Goal: Task Accomplishment & Management: Manage account settings

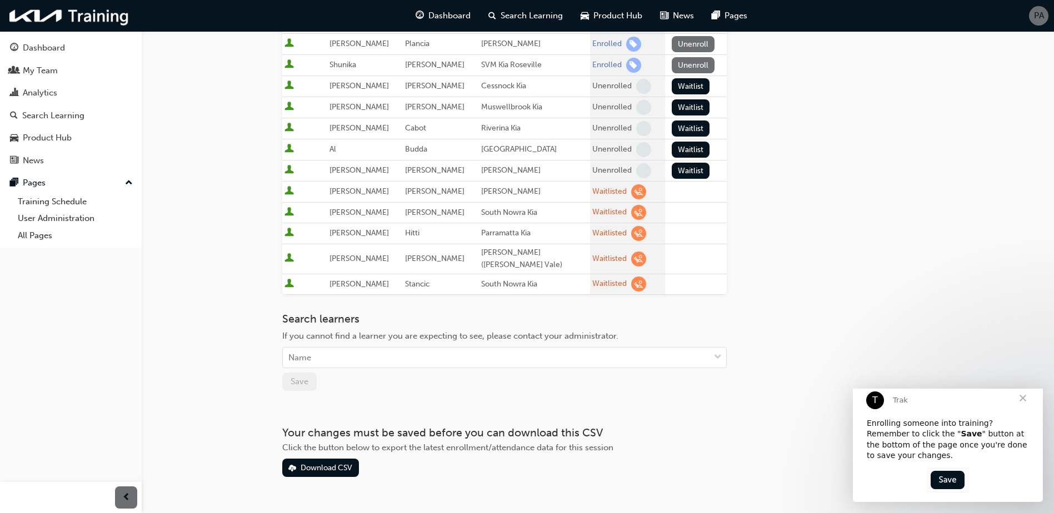
click at [1024, 410] on span "Close" at bounding box center [1023, 398] width 40 height 40
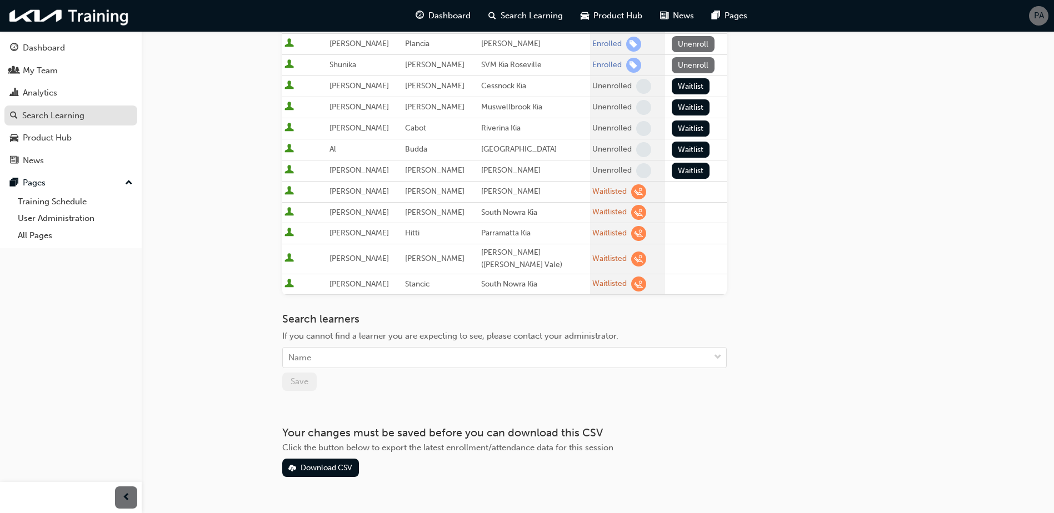
click at [70, 113] on div "Search Learning" at bounding box center [53, 115] width 62 height 13
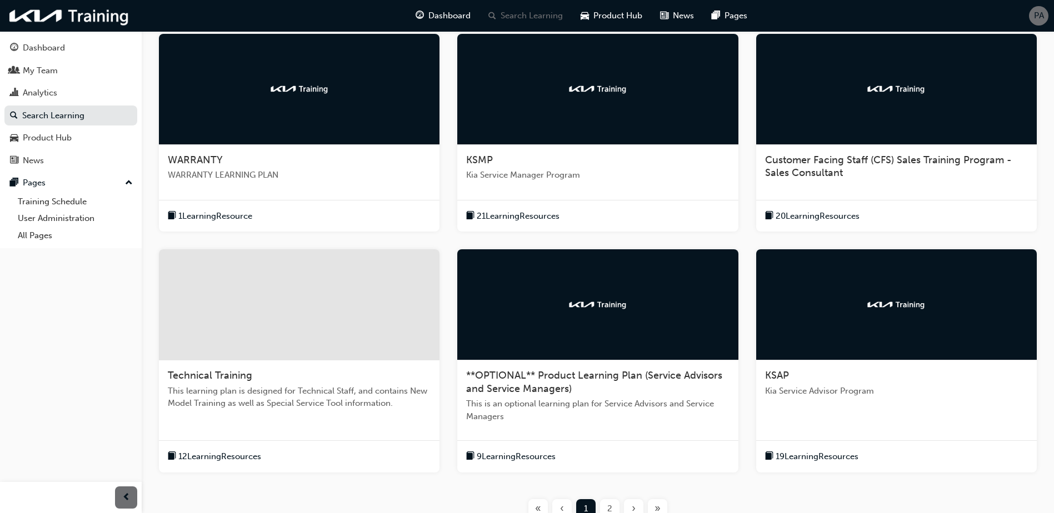
scroll to position [319, 0]
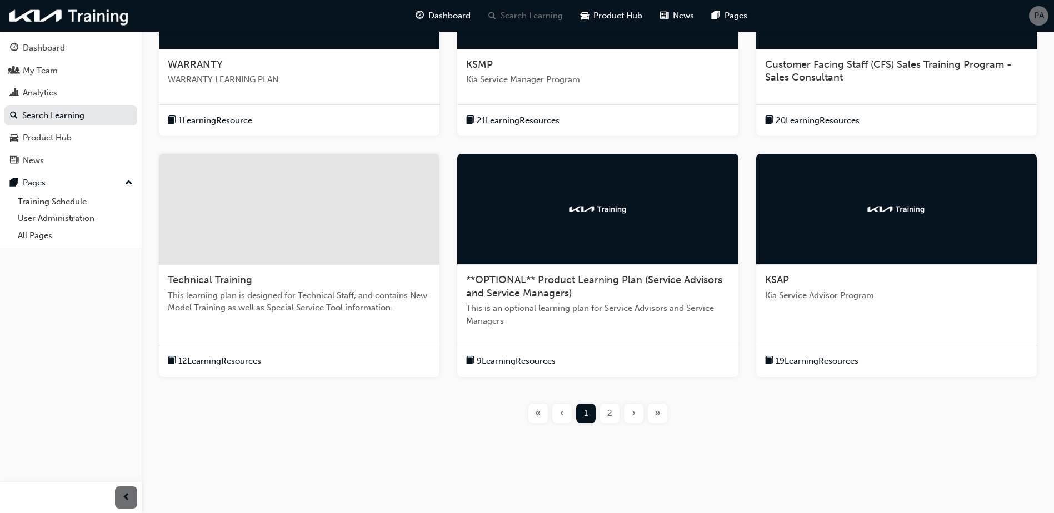
click at [619, 413] on div "2" at bounding box center [609, 413] width 19 height 19
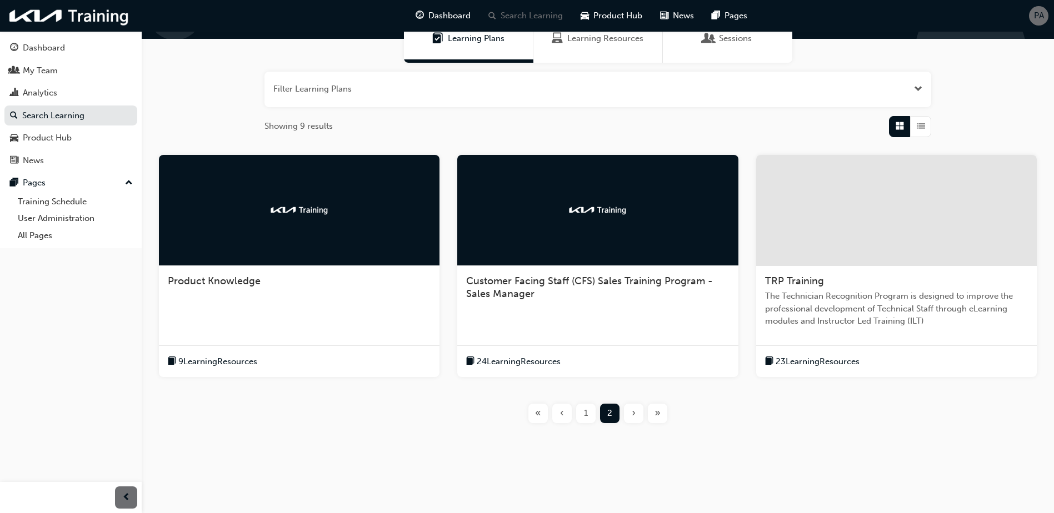
scroll to position [102, 0]
click at [892, 252] on div at bounding box center [896, 210] width 281 height 111
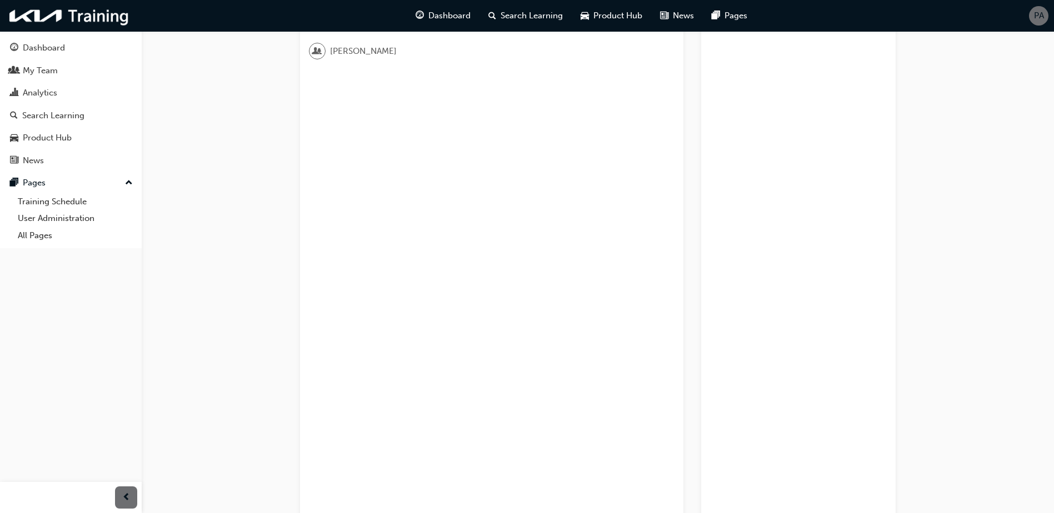
scroll to position [204, 0]
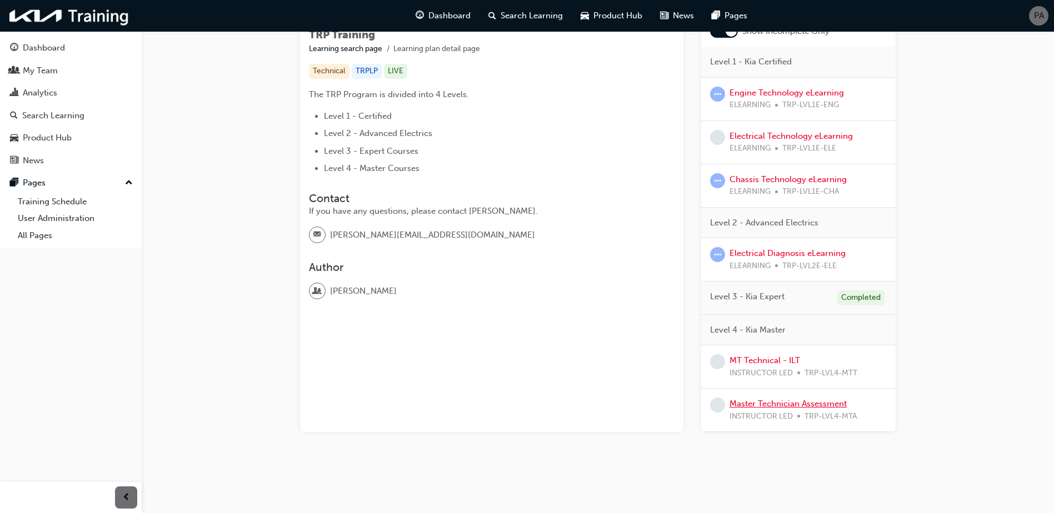
click at [787, 407] on link "Master Technician Assessment" at bounding box center [787, 404] width 117 height 10
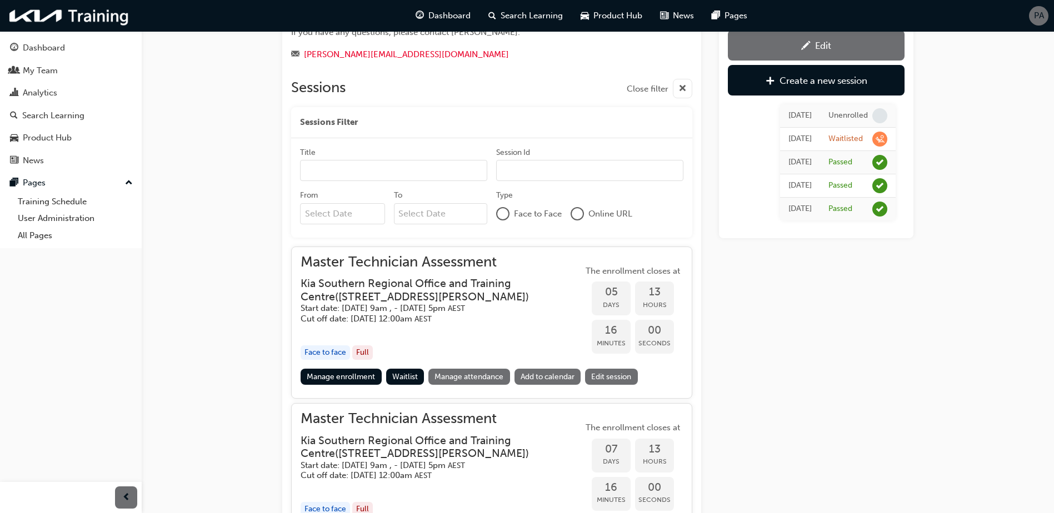
scroll to position [222, 0]
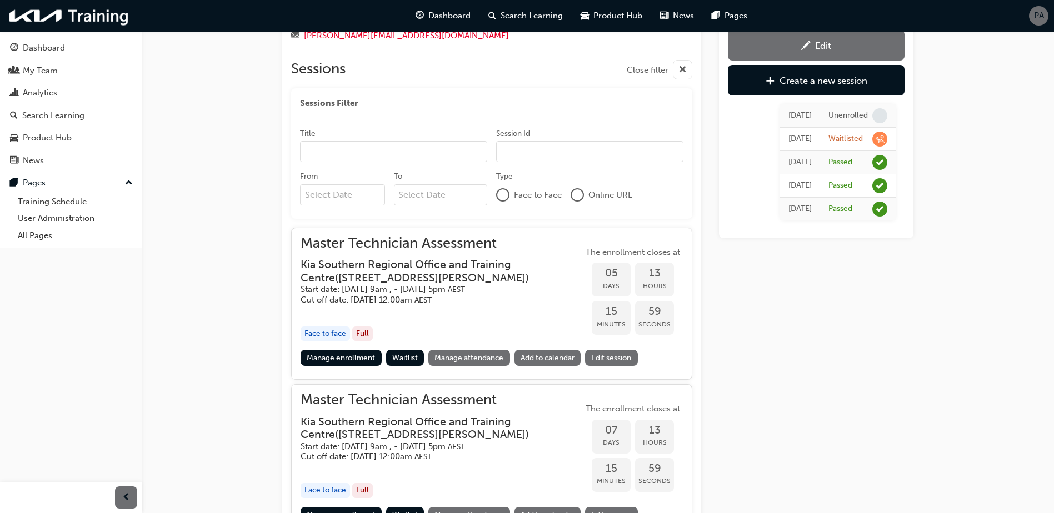
click at [343, 367] on div "Manage enrollment Waitlist Manage attendance Add to calendar Edit session" at bounding box center [492, 360] width 382 height 21
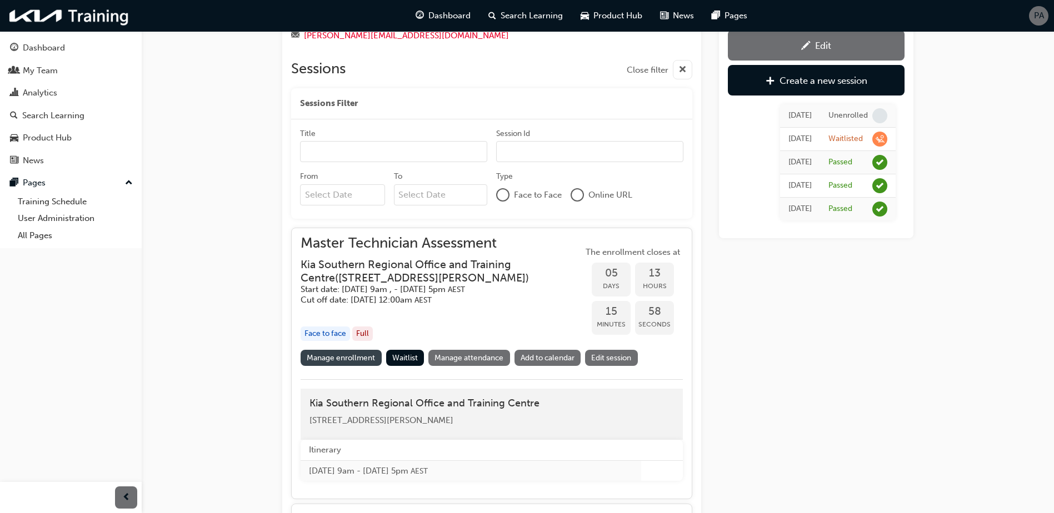
click at [349, 355] on link "Manage enrollment" at bounding box center [341, 358] width 81 height 16
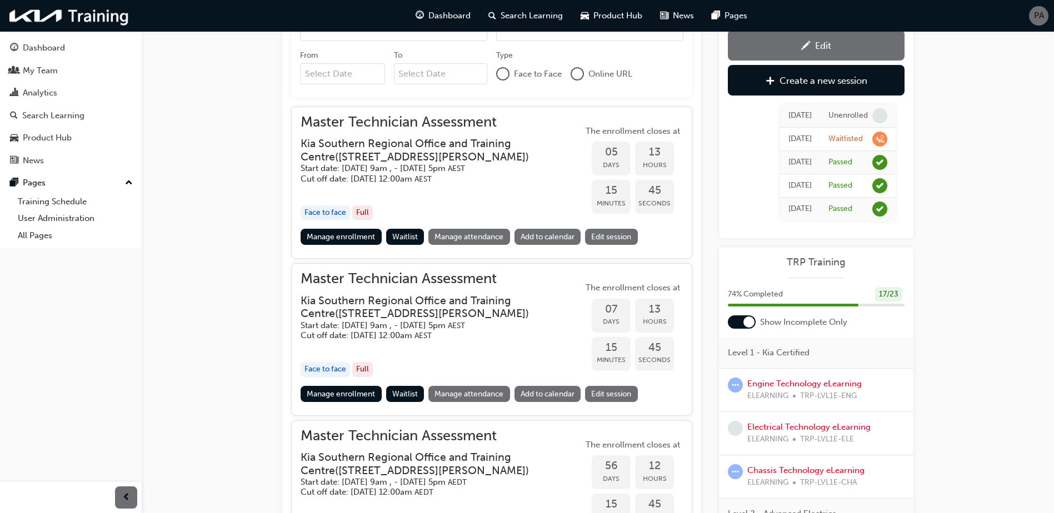
scroll to position [389, 0]
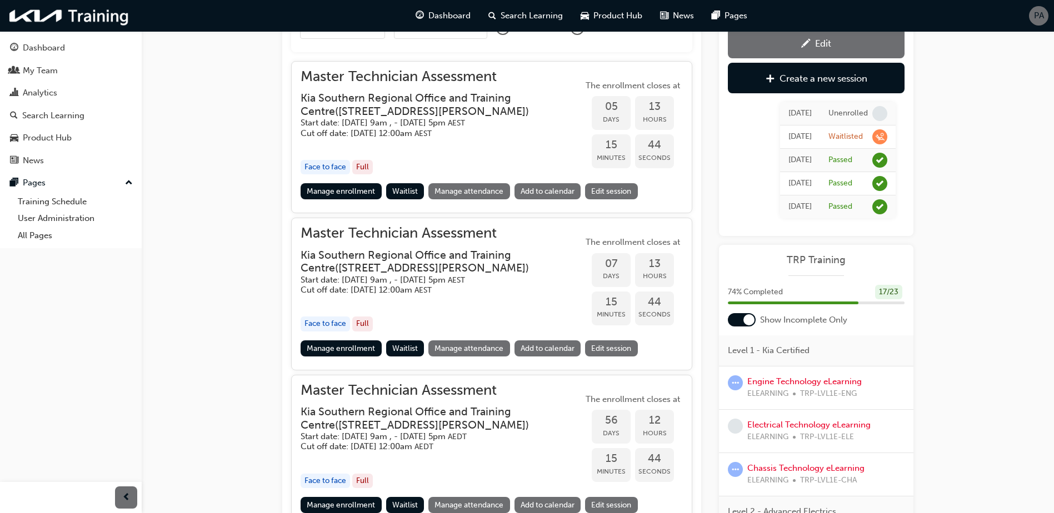
click at [326, 348] on link "Manage enrollment" at bounding box center [341, 349] width 81 height 16
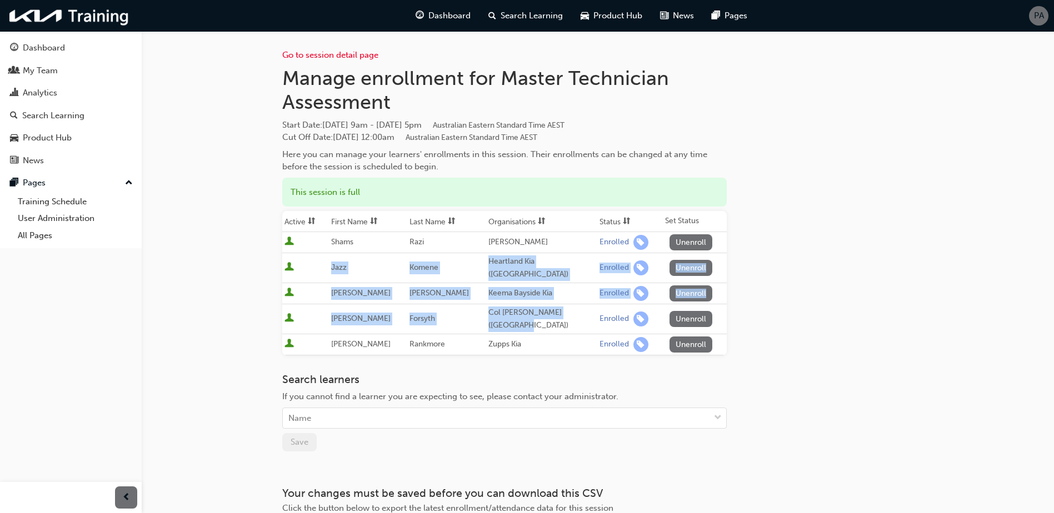
drag, startPoint x: 336, startPoint y: 263, endPoint x: 579, endPoint y: 307, distance: 247.3
click at [579, 307] on tbody "Shams Razi Ryde Kia Enrolled Unenroll Jazz Komene Heartland Kia ([GEOGRAPHIC_DA…" at bounding box center [504, 293] width 444 height 123
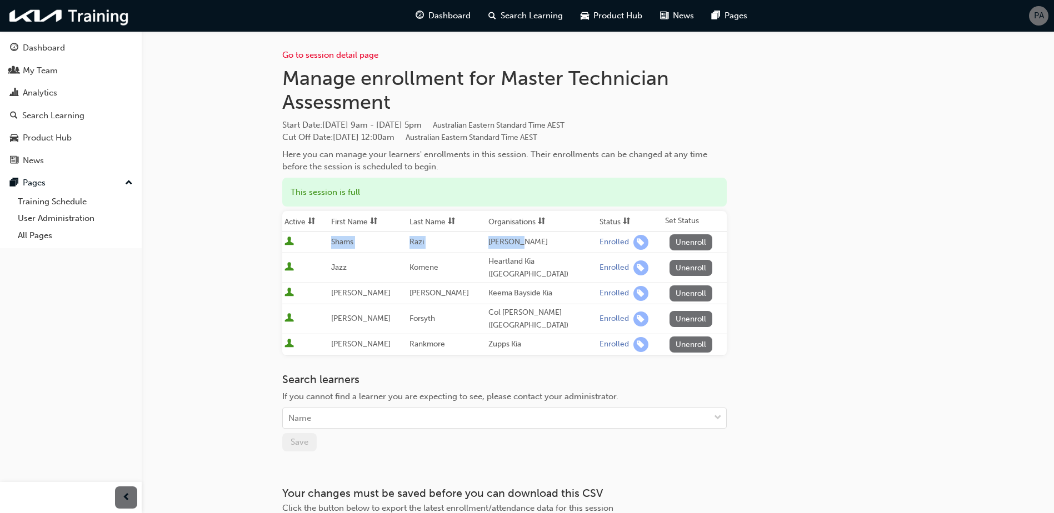
drag, startPoint x: 332, startPoint y: 244, endPoint x: 508, endPoint y: 247, distance: 176.7
click at [508, 247] on tr "Shams Razi Ryde Kia Enrolled Unenroll" at bounding box center [504, 242] width 444 height 21
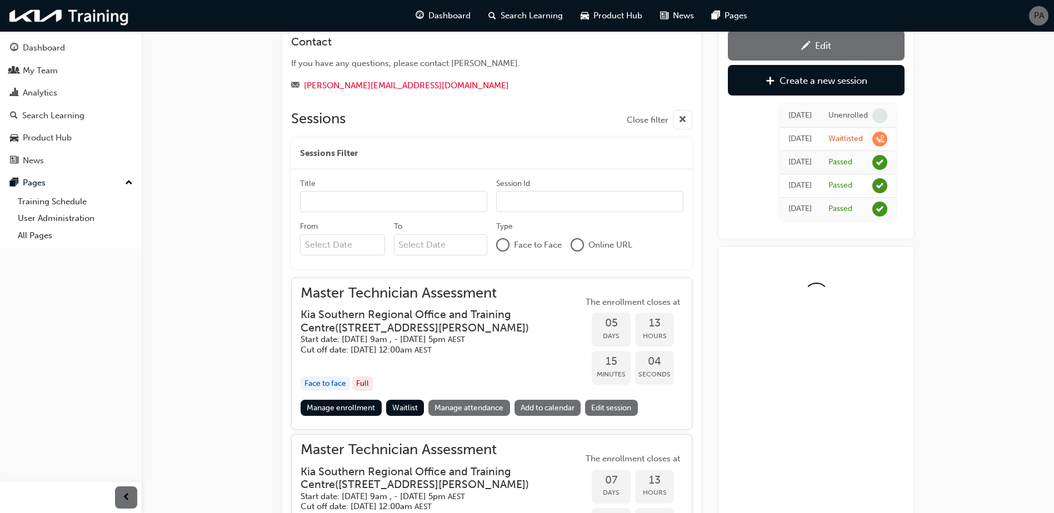
scroll to position [278, 0]
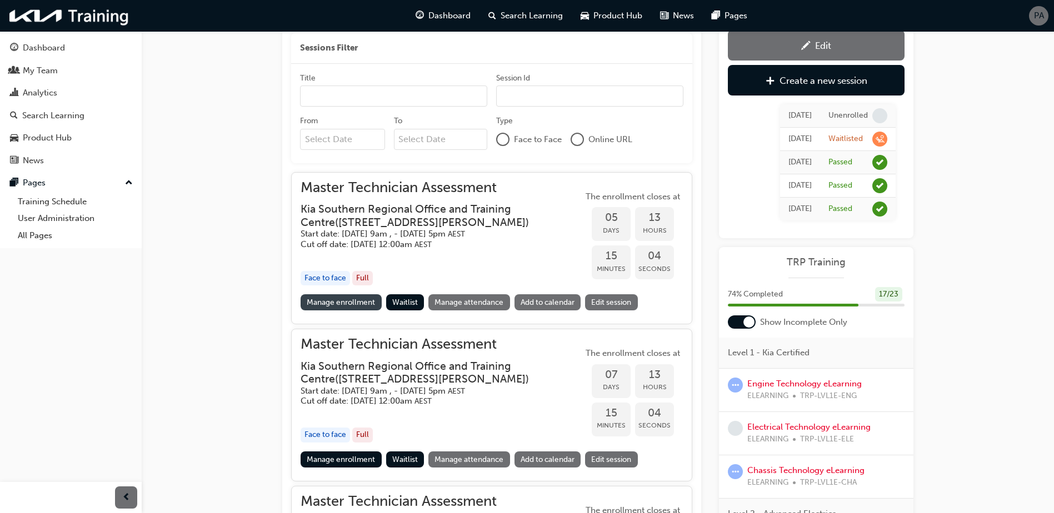
click at [342, 303] on link "Manage enrollment" at bounding box center [341, 302] width 81 height 16
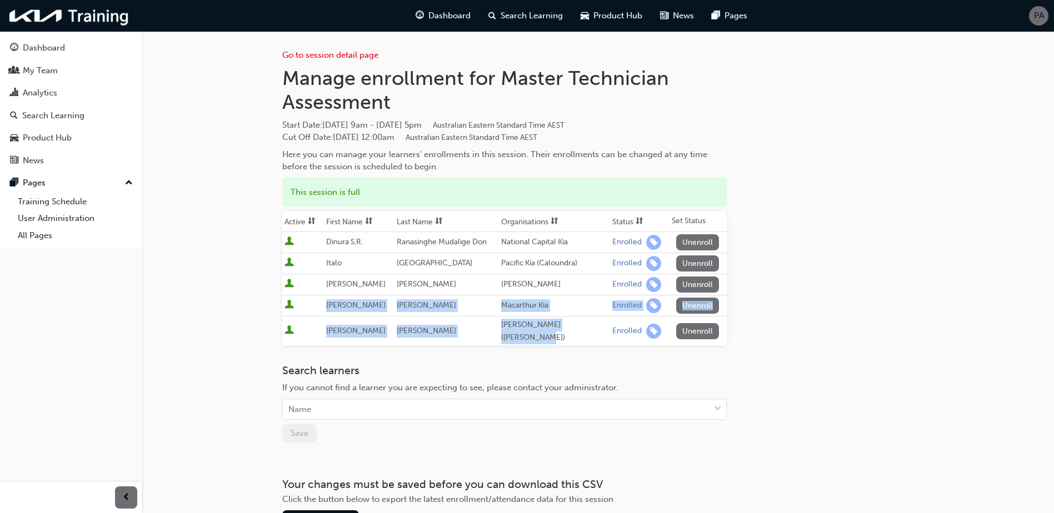
drag, startPoint x: 322, startPoint y: 301, endPoint x: 592, endPoint y: 328, distance: 271.9
click at [592, 328] on tbody "Dinura S.R. Ranasinghe Mudalige Don National Capital Kia Enrolled Unenroll [PER…" at bounding box center [504, 289] width 444 height 114
click at [312, 326] on div at bounding box center [302, 331] width 37 height 15
drag, startPoint x: 312, startPoint y: 326, endPoint x: 593, endPoint y: 331, distance: 281.2
click at [593, 331] on tr "[PERSON_NAME] [PERSON_NAME] ([PERSON_NAME]) Enrolled Unenroll" at bounding box center [504, 332] width 444 height 30
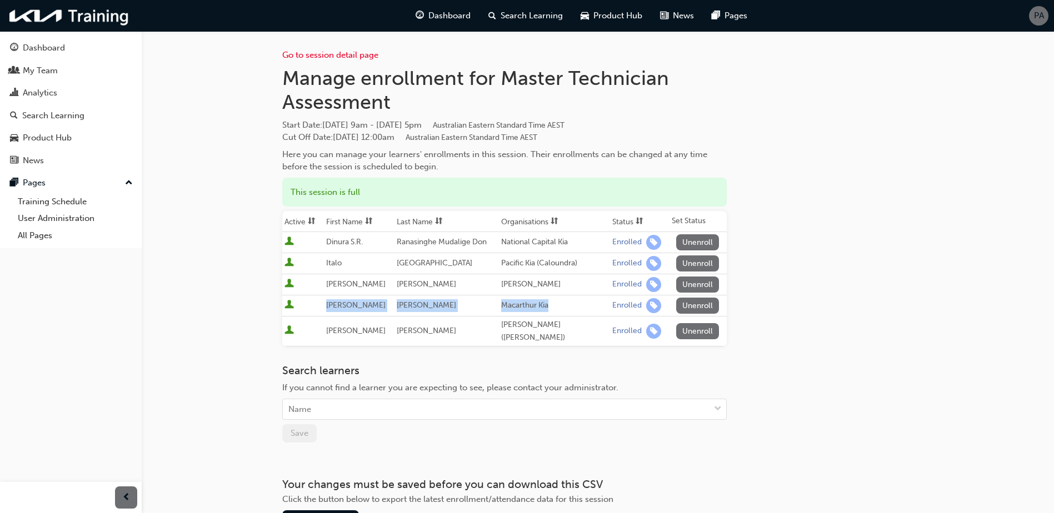
drag, startPoint x: 315, startPoint y: 308, endPoint x: 550, endPoint y: 308, distance: 235.0
click at [550, 308] on tr "[PERSON_NAME] [PERSON_NAME] Kia Enrolled Unenroll" at bounding box center [504, 306] width 444 height 21
click at [351, 328] on span "[PERSON_NAME]" at bounding box center [355, 330] width 59 height 9
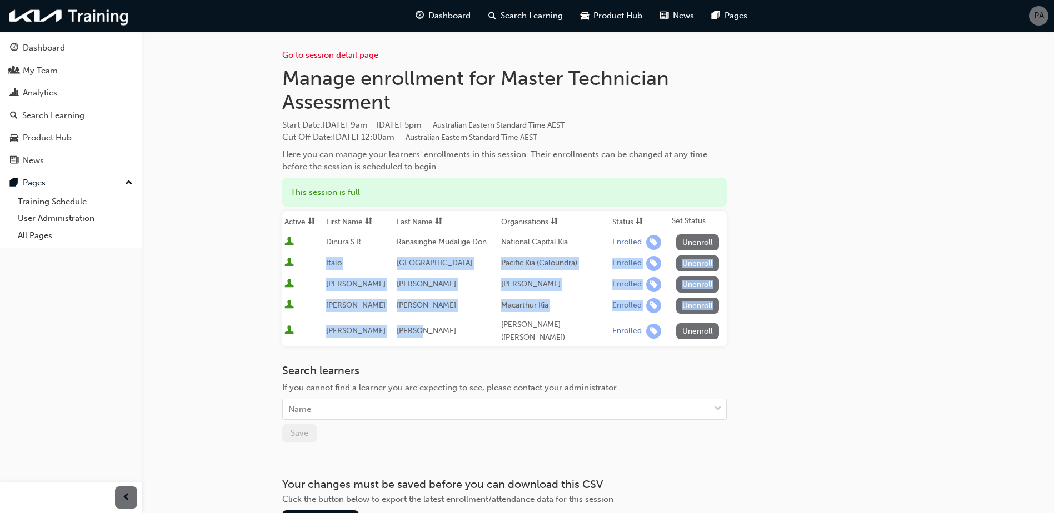
drag, startPoint x: 328, startPoint y: 265, endPoint x: 426, endPoint y: 322, distance: 112.8
click at [426, 322] on tbody "Dinura S.R. Ranasinghe Mudalige Don National Capital Kia Enrolled Unenroll [PER…" at bounding box center [504, 289] width 444 height 114
drag, startPoint x: 426, startPoint y: 322, endPoint x: 443, endPoint y: 331, distance: 19.4
click at [443, 331] on td "[PERSON_NAME]" at bounding box center [446, 332] width 104 height 30
drag, startPoint x: 329, startPoint y: 284, endPoint x: 423, endPoint y: 318, distance: 99.8
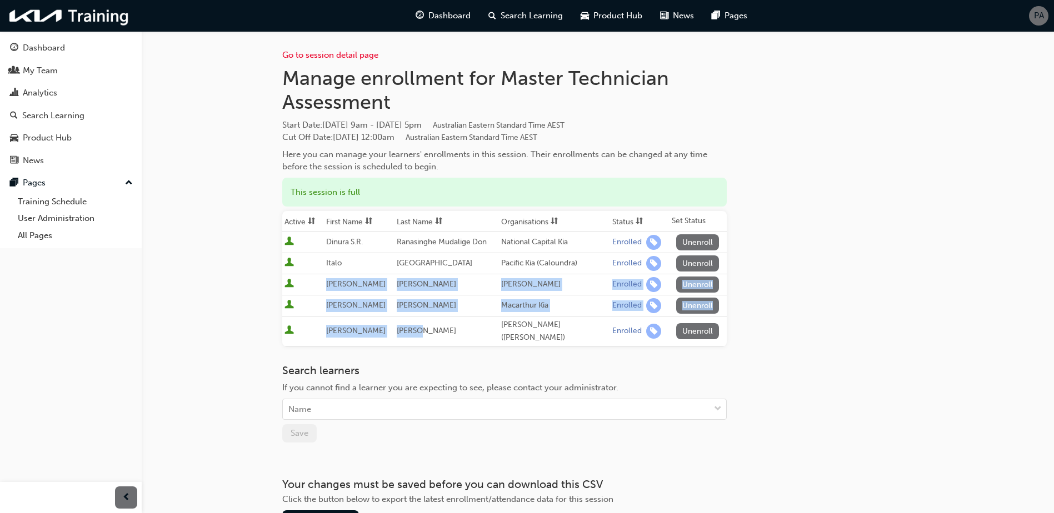
click at [423, 318] on tbody "Dinura S.R. Ranasinghe Mudalige Don National Capital Kia Enrolled Unenroll [PER…" at bounding box center [504, 289] width 444 height 114
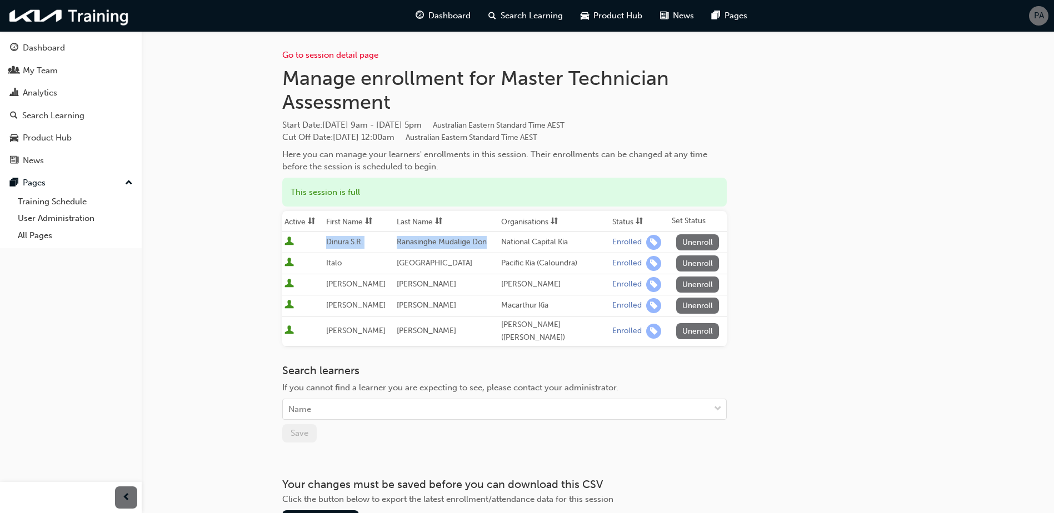
drag, startPoint x: 322, startPoint y: 242, endPoint x: 488, endPoint y: 246, distance: 165.6
click at [488, 246] on tr "Dinura S.R. Ranasinghe Mudalige Don National Capital Kia Enrolled Unenroll" at bounding box center [504, 242] width 444 height 21
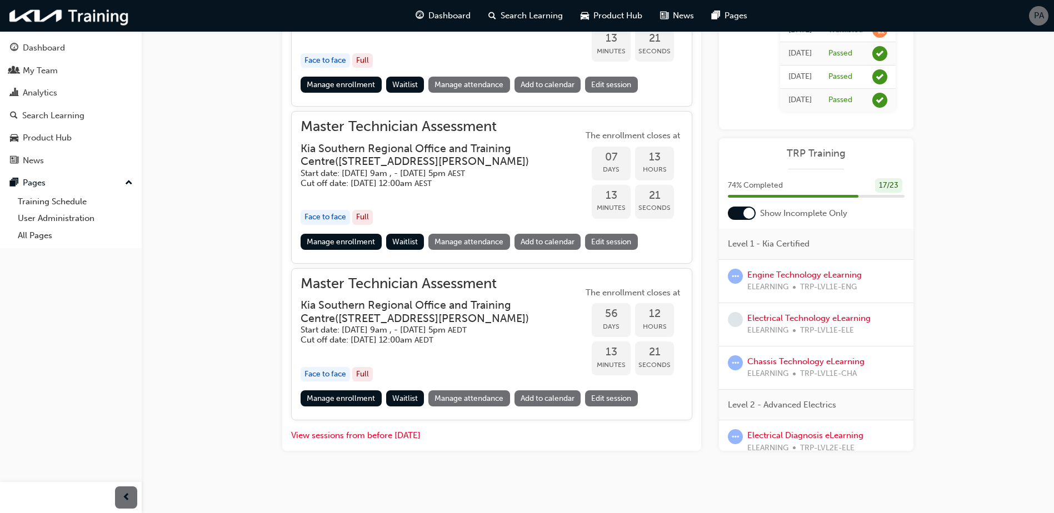
scroll to position [497, 0]
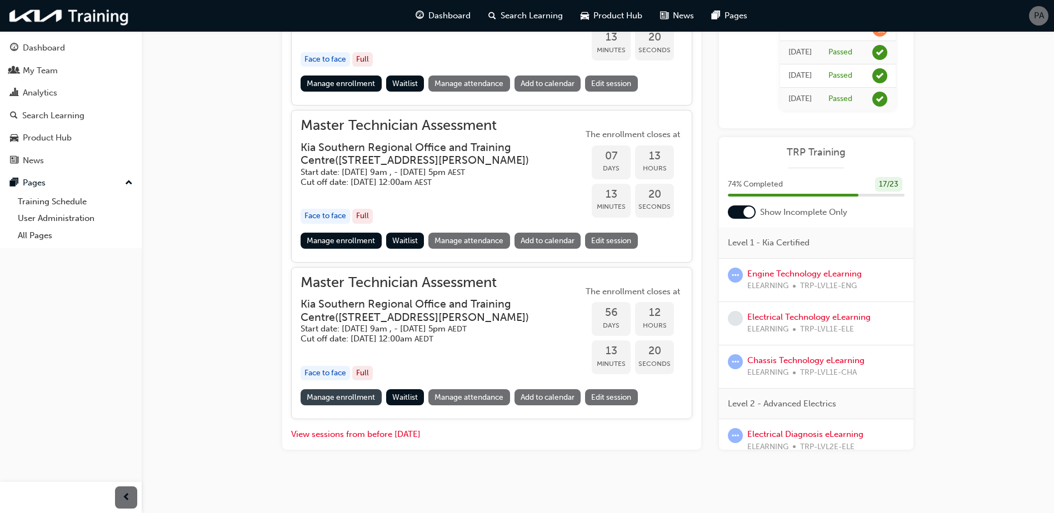
click at [335, 392] on link "Manage enrollment" at bounding box center [341, 397] width 81 height 16
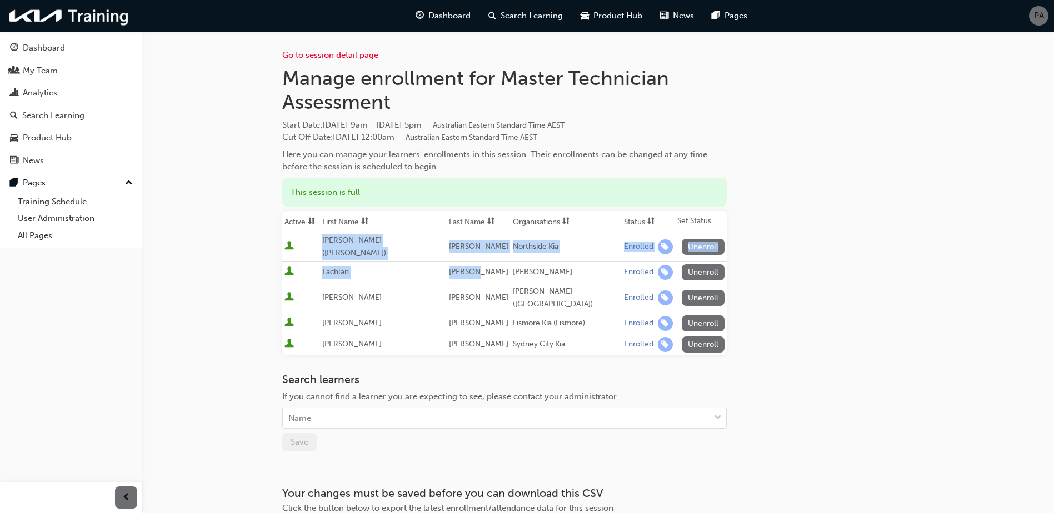
drag, startPoint x: 329, startPoint y: 243, endPoint x: 441, endPoint y: 261, distance: 113.0
click at [441, 261] on tbody "[PERSON_NAME] ([PERSON_NAME]) [PERSON_NAME] Northside Kia Enrolled Unenroll [PE…" at bounding box center [504, 293] width 444 height 123
drag, startPoint x: 441, startPoint y: 261, endPoint x: 449, endPoint y: 269, distance: 11.8
click at [449, 269] on td "[PERSON_NAME]" at bounding box center [479, 272] width 64 height 21
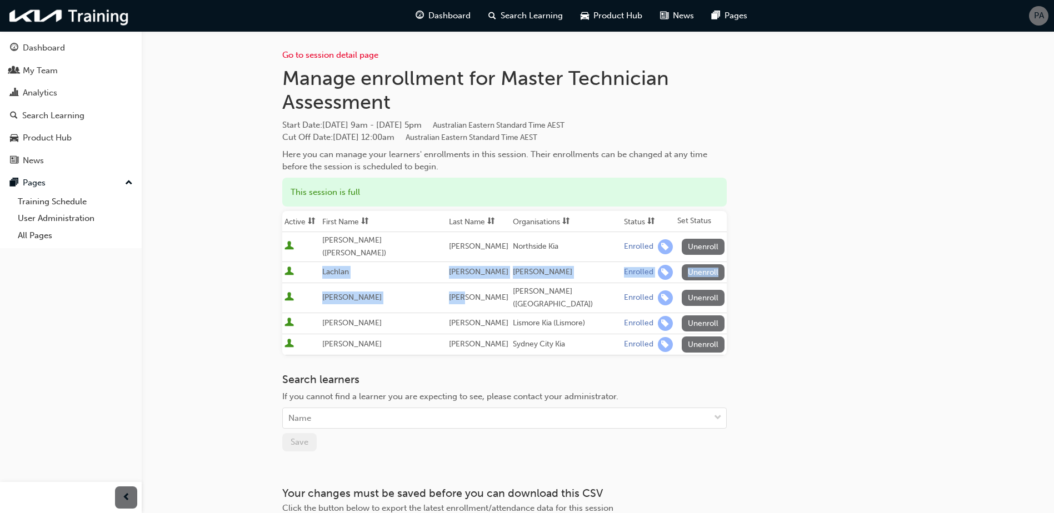
drag, startPoint x: 333, startPoint y: 266, endPoint x: 444, endPoint y: 276, distance: 111.6
click at [444, 276] on tbody "[PERSON_NAME] ([PERSON_NAME]) [PERSON_NAME] Northside Kia Enrolled Unenroll [PE…" at bounding box center [504, 293] width 444 height 123
drag, startPoint x: 444, startPoint y: 276, endPoint x: 440, endPoint y: 287, distance: 11.5
click at [447, 287] on td "[PERSON_NAME]" at bounding box center [479, 298] width 64 height 30
click at [320, 313] on td at bounding box center [301, 323] width 38 height 21
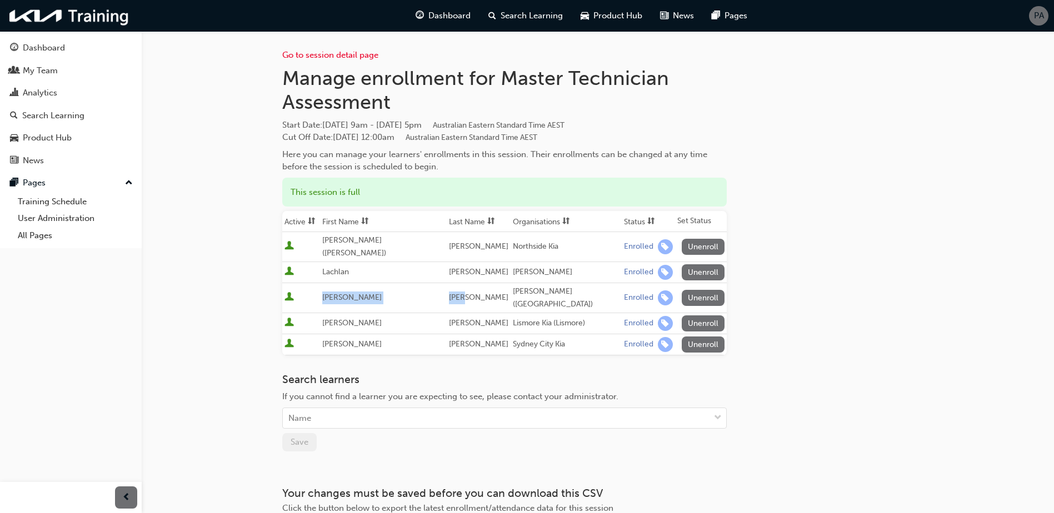
drag, startPoint x: 332, startPoint y: 288, endPoint x: 455, endPoint y: 291, distance: 123.4
click at [455, 291] on tr "[PERSON_NAME] [PERSON_NAME] [PERSON_NAME] (Welshpool) Enrolled Unenroll" at bounding box center [504, 298] width 444 height 30
click at [345, 318] on span "[PERSON_NAME]" at bounding box center [351, 322] width 59 height 9
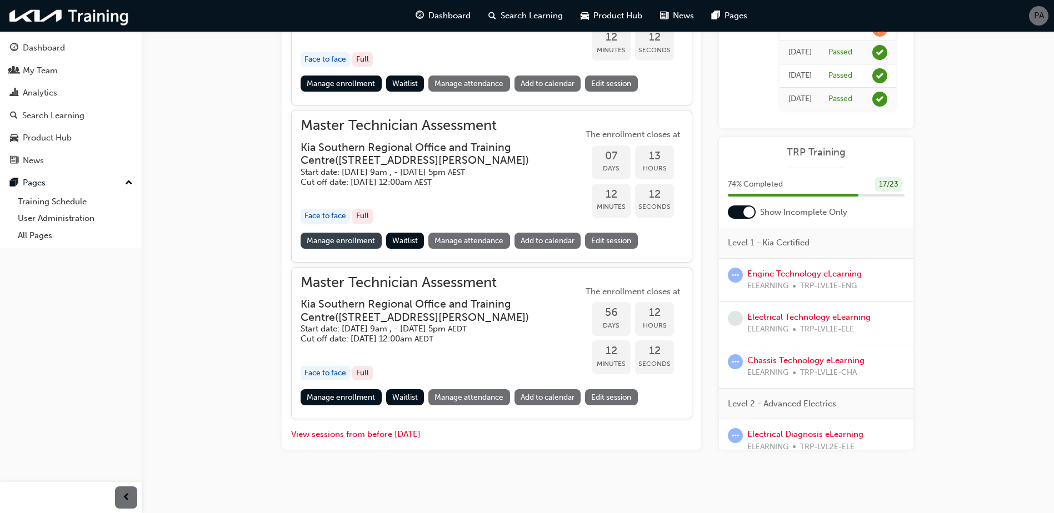
click at [349, 245] on link "Manage enrollment" at bounding box center [341, 241] width 81 height 16
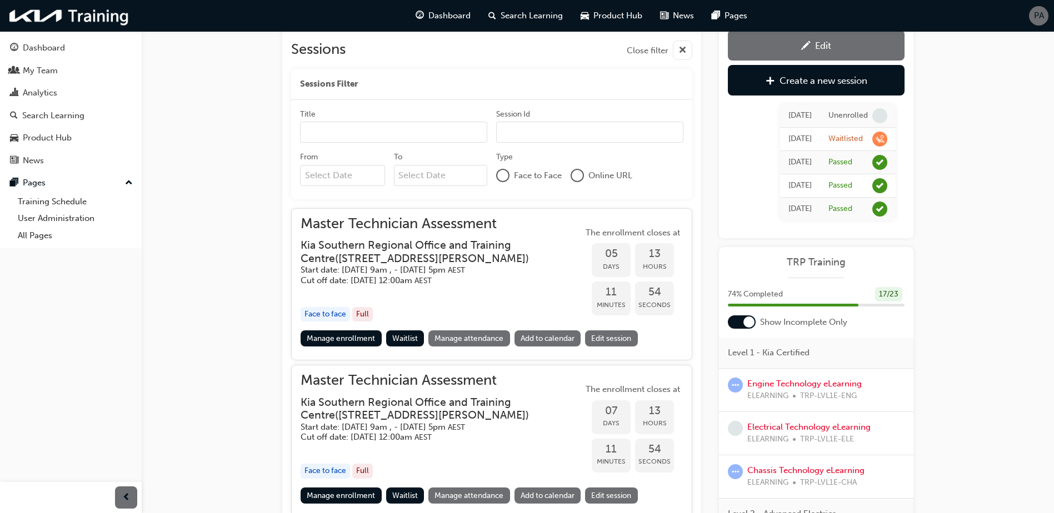
scroll to position [219, 0]
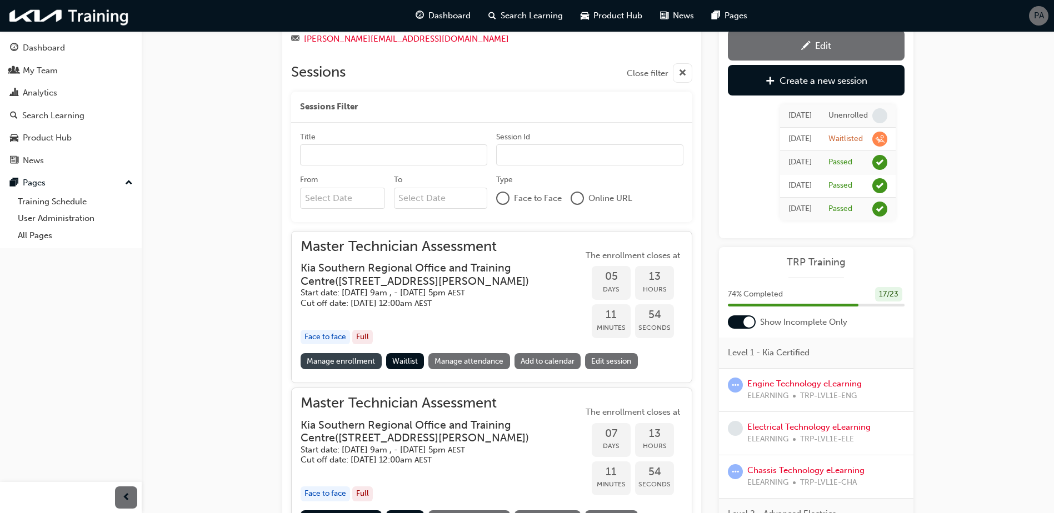
click at [341, 363] on link "Manage enrollment" at bounding box center [341, 361] width 81 height 16
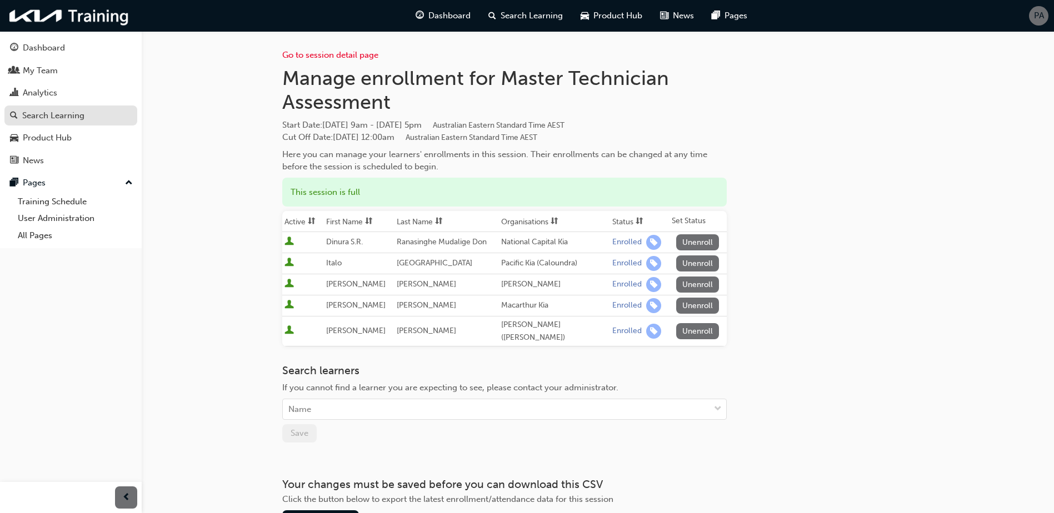
click at [56, 117] on div "Search Learning" at bounding box center [53, 115] width 62 height 13
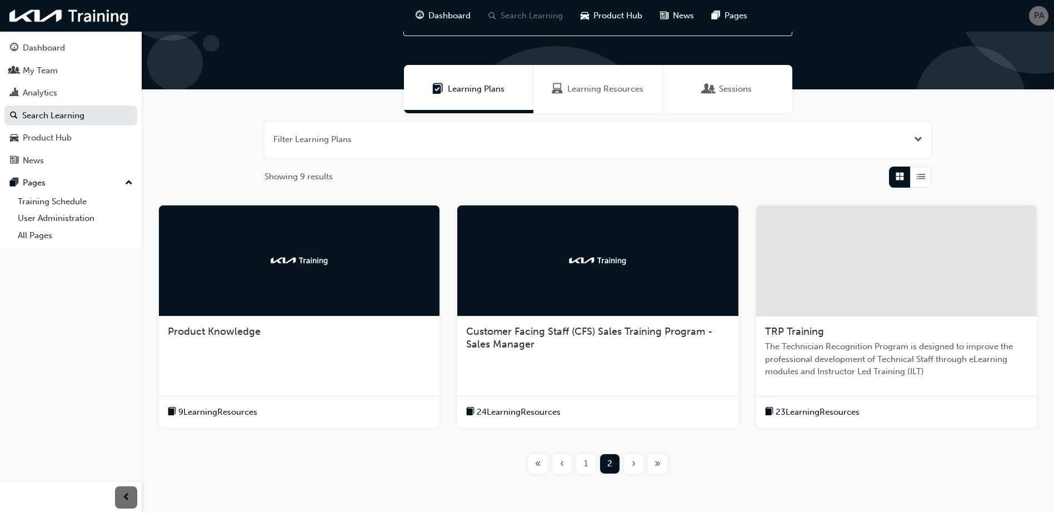
scroll to position [102, 0]
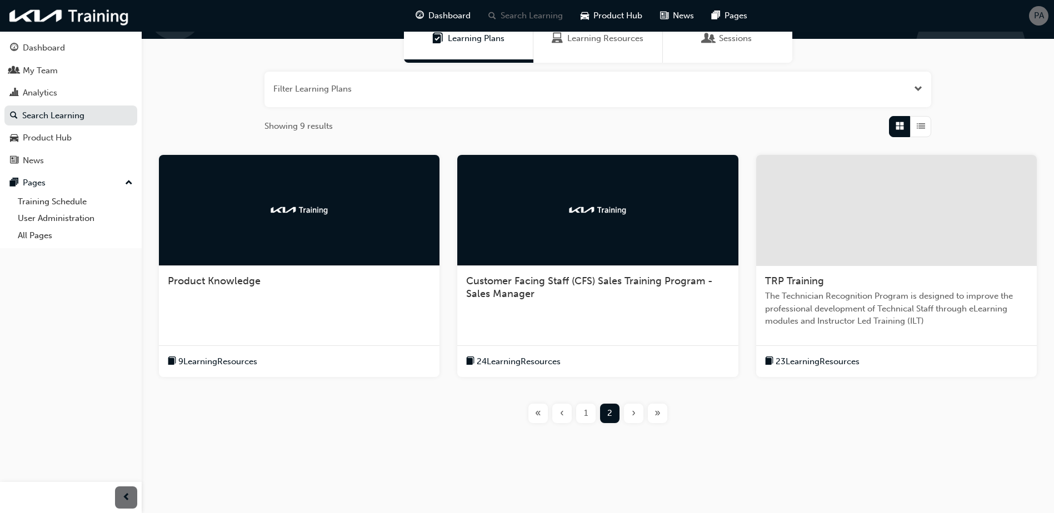
click at [584, 413] on span "1" at bounding box center [586, 413] width 4 height 13
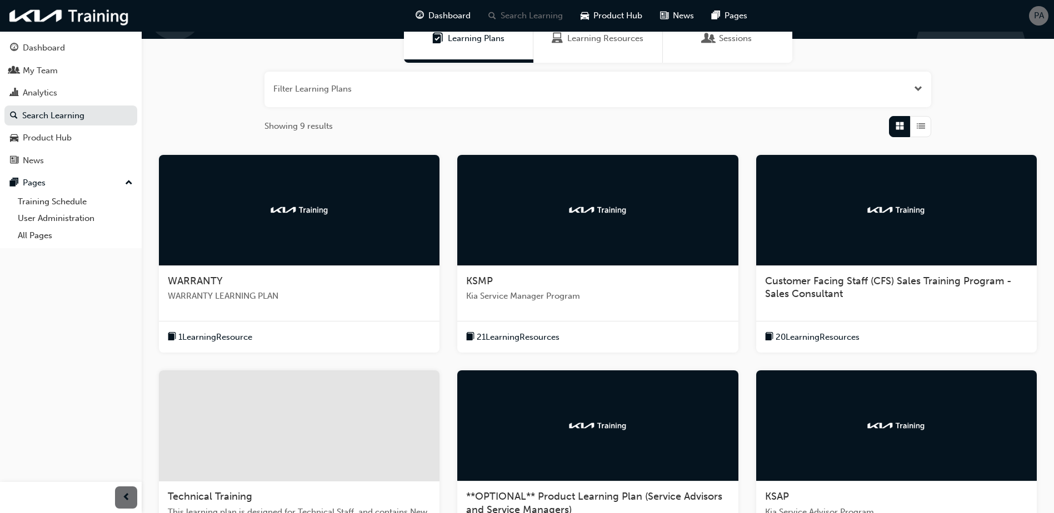
click at [338, 271] on div "WARRANTY WARRANTY LEARNING PLAN" at bounding box center [299, 293] width 281 height 54
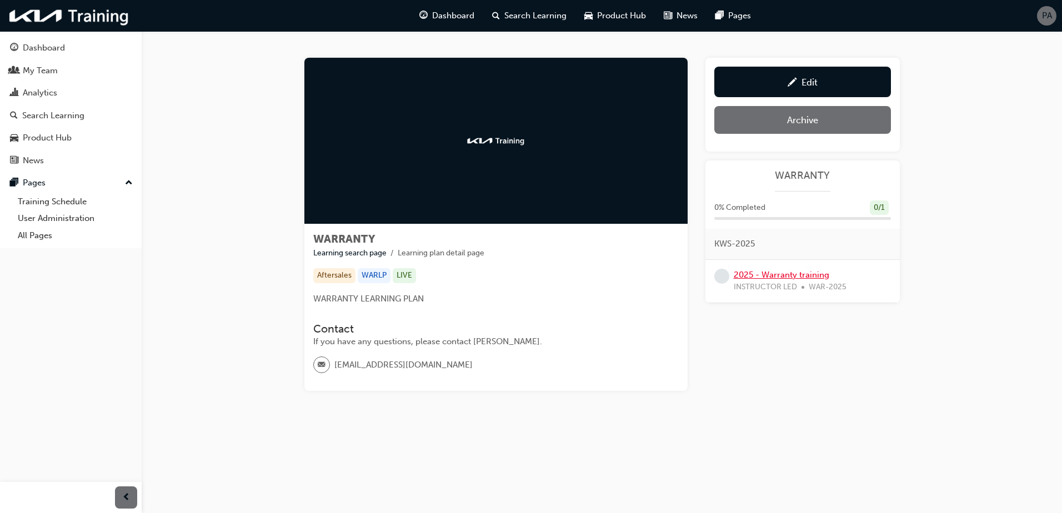
click at [787, 270] on link "2025 - Warranty training" at bounding box center [782, 275] width 96 height 10
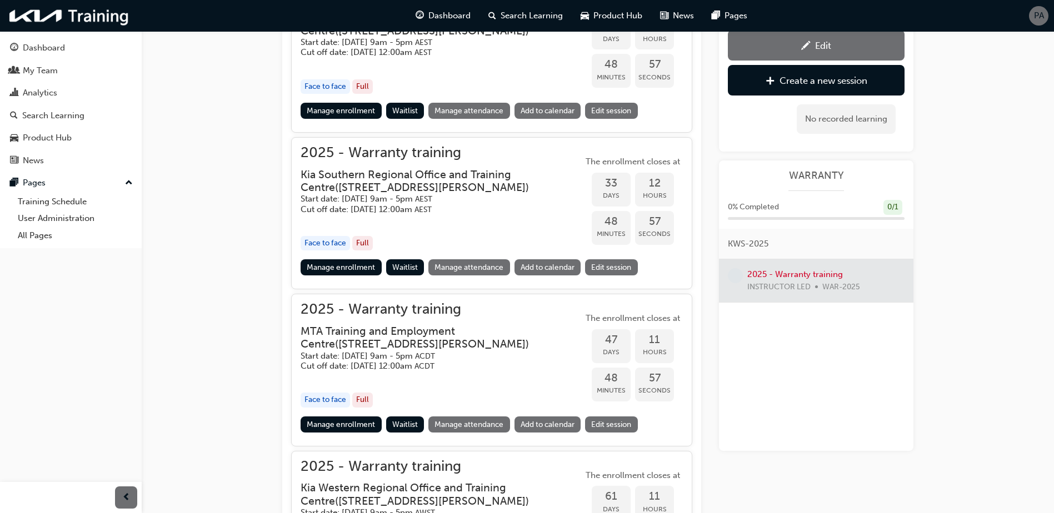
scroll to position [974, 0]
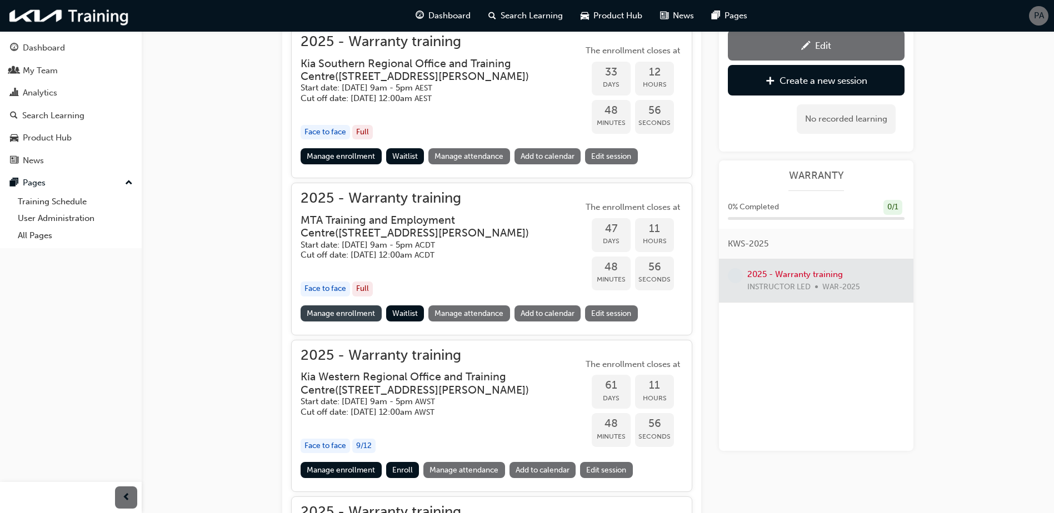
click at [345, 313] on link "Manage enrollment" at bounding box center [341, 314] width 81 height 16
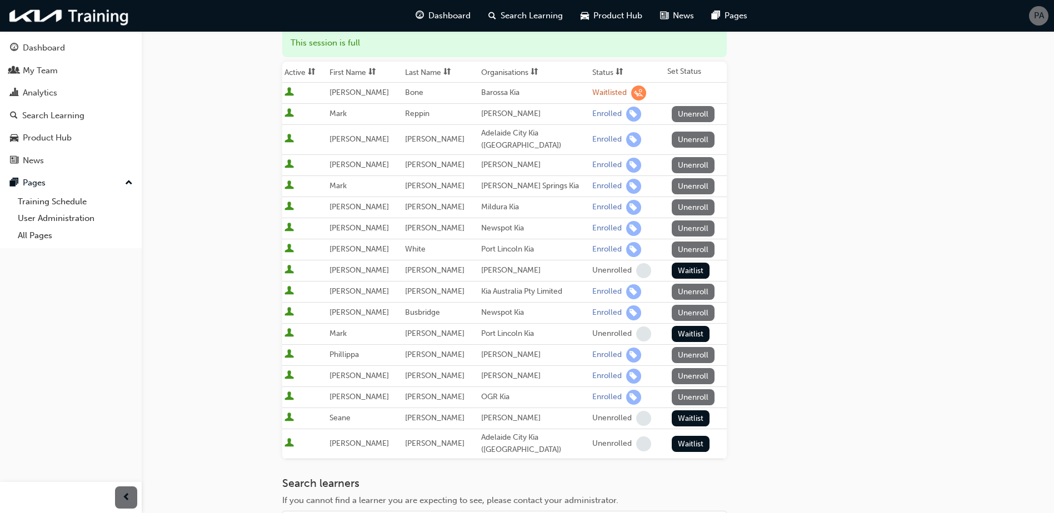
scroll to position [56, 0]
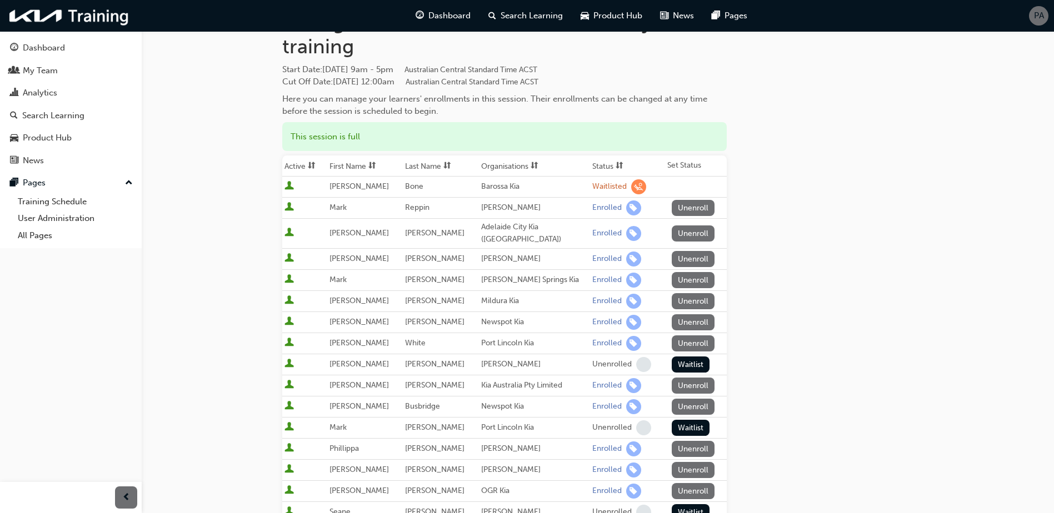
click at [616, 166] on span "sorting-icon" at bounding box center [620, 166] width 8 height 9
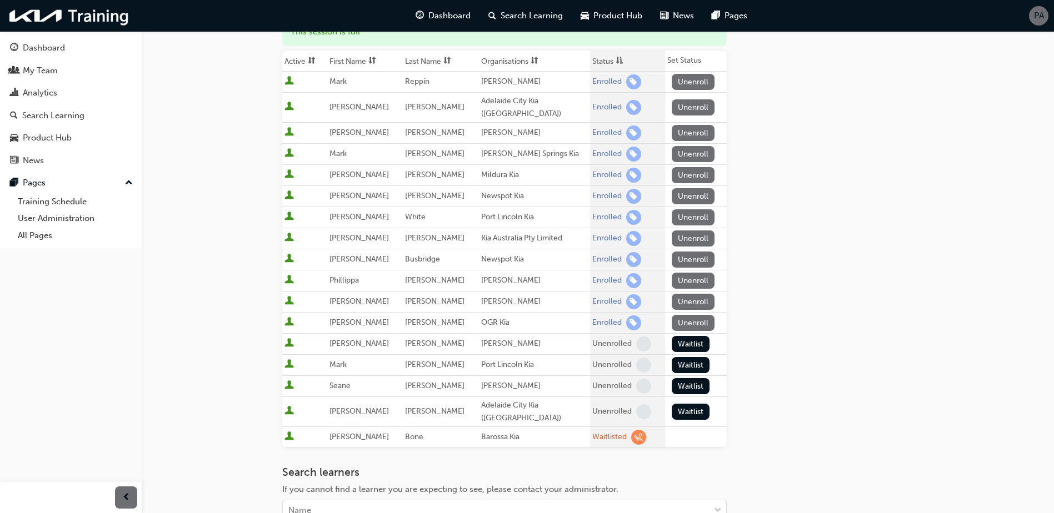
scroll to position [156, 0]
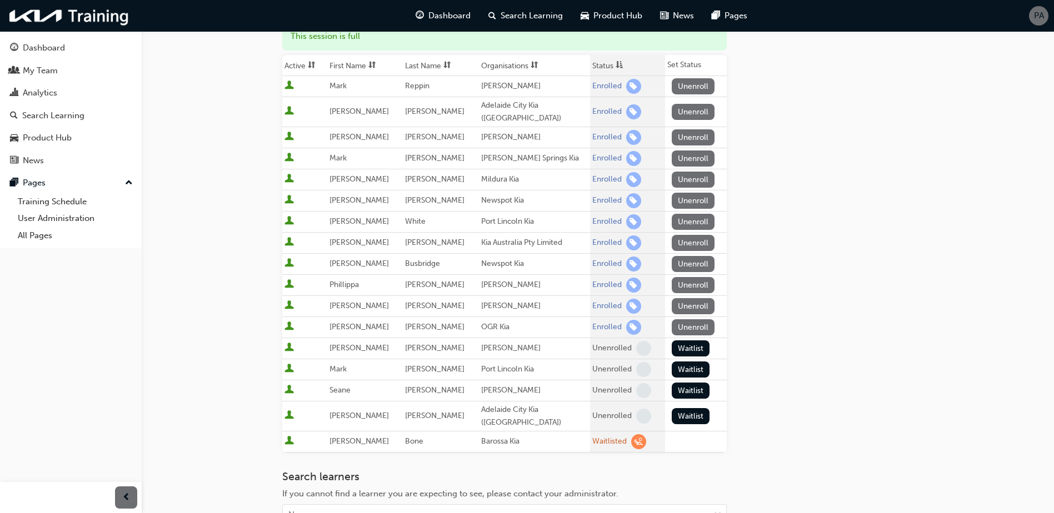
click at [698, 235] on button "Unenroll" at bounding box center [693, 243] width 43 height 16
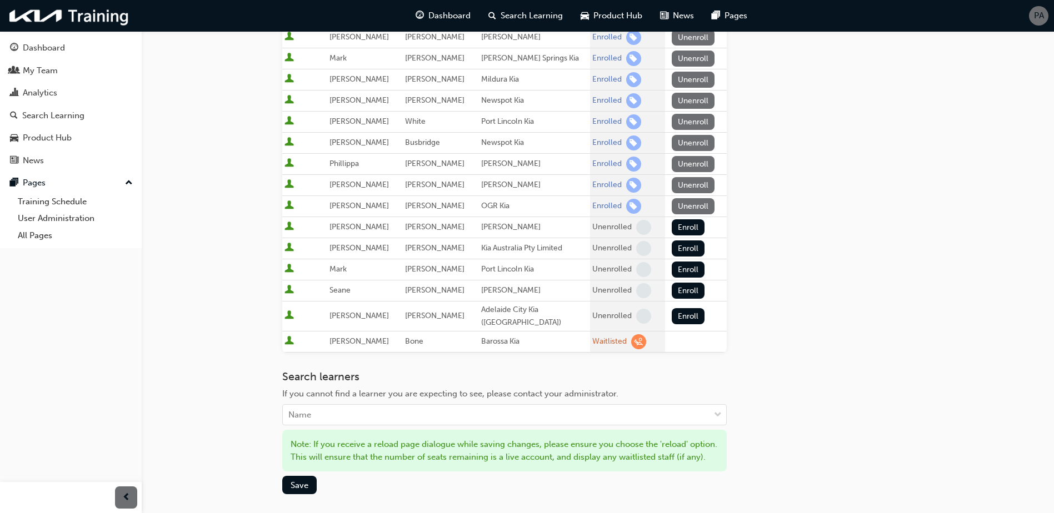
scroll to position [267, 0]
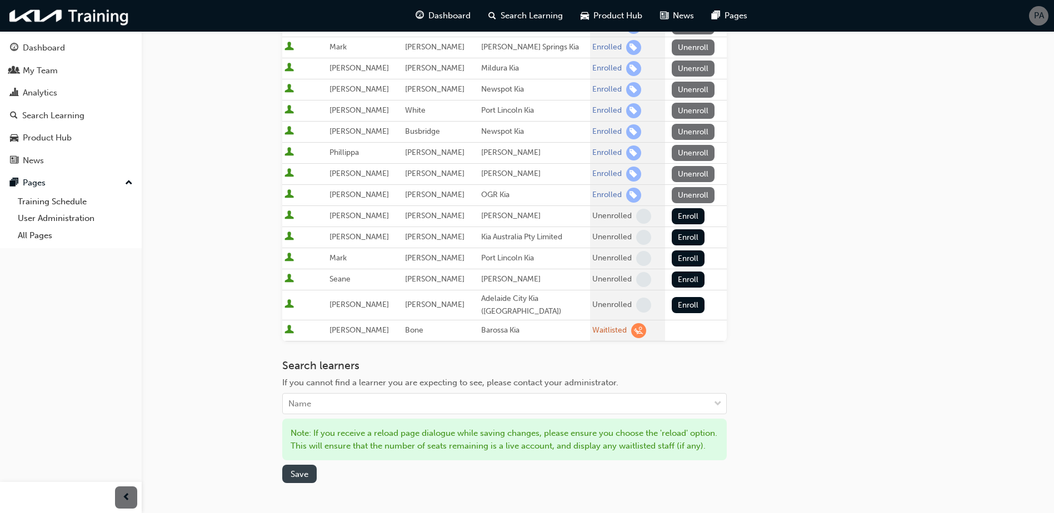
click at [297, 469] on span "Save" at bounding box center [300, 474] width 18 height 10
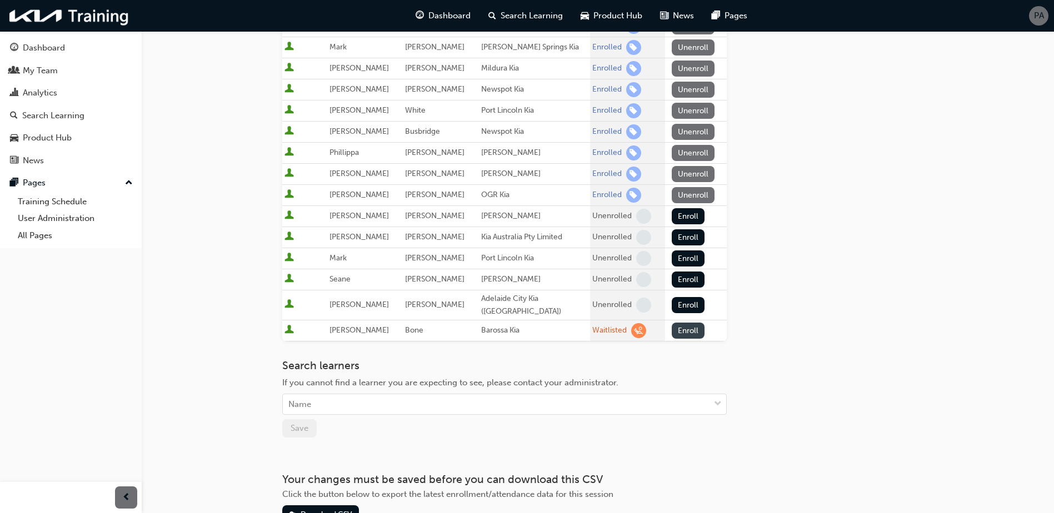
click at [686, 323] on button "Enroll" at bounding box center [688, 331] width 33 height 16
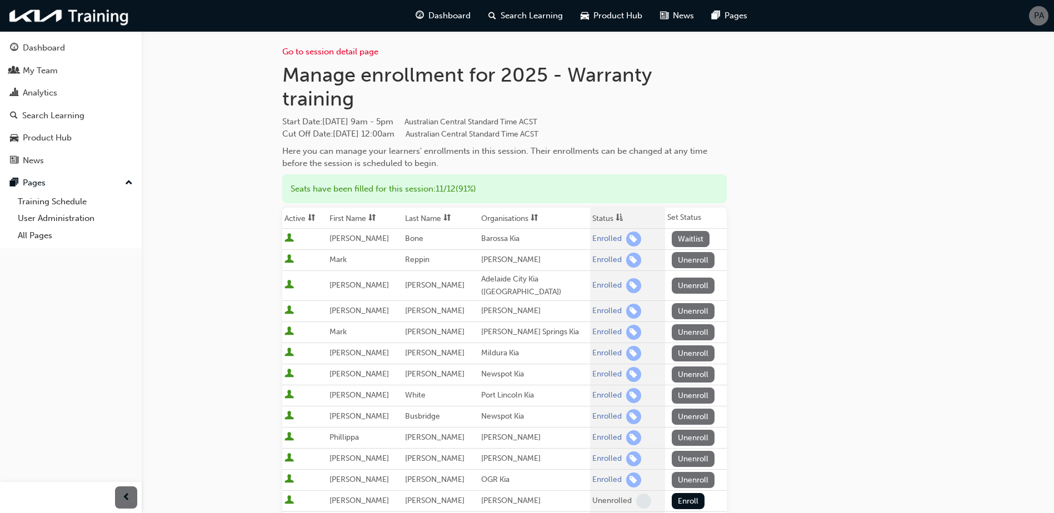
scroll to position [278, 0]
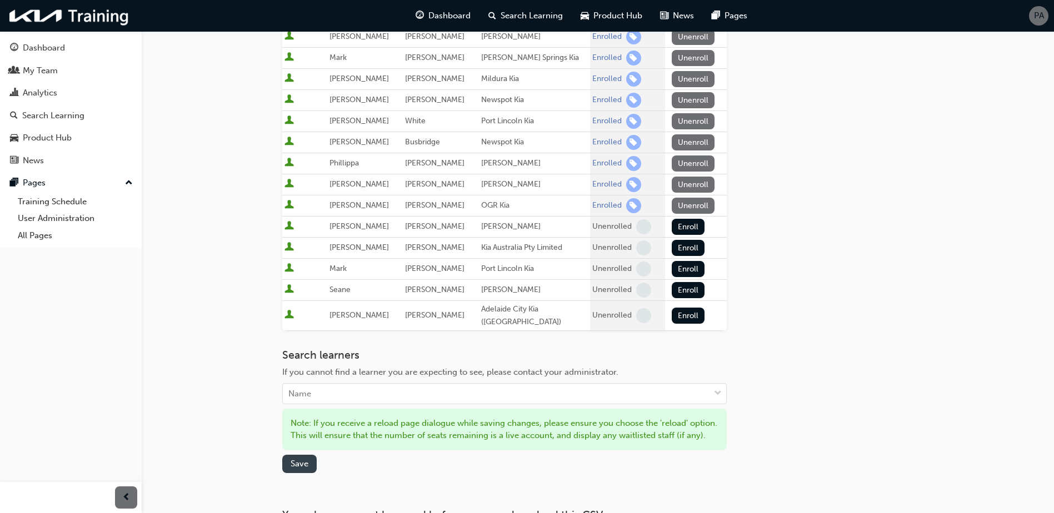
click at [298, 460] on span "Save" at bounding box center [300, 464] width 18 height 10
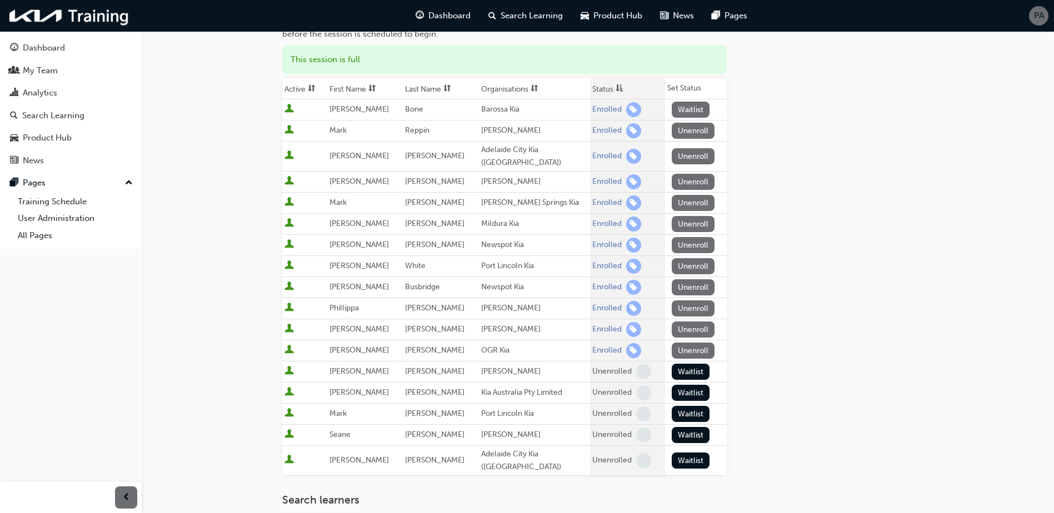
scroll to position [56, 0]
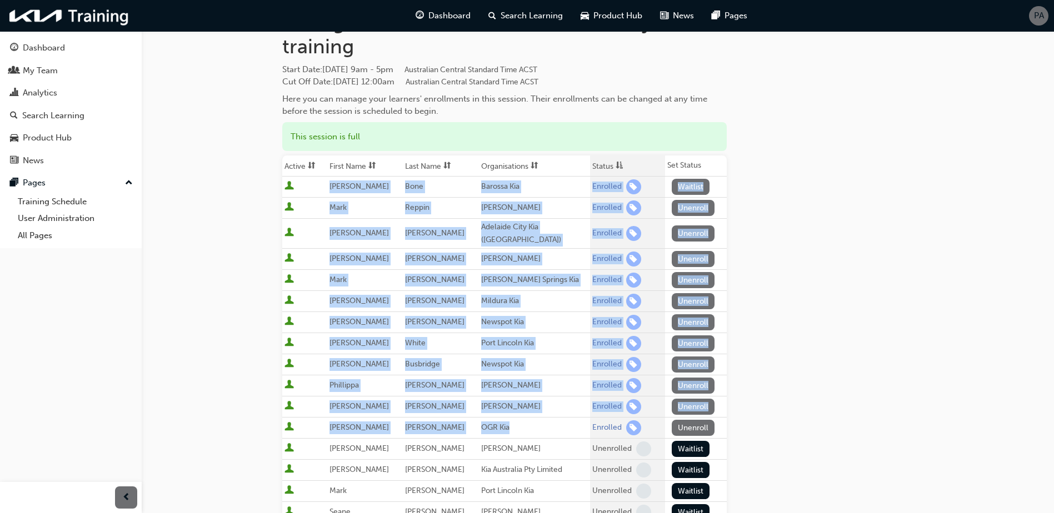
drag, startPoint x: 332, startPoint y: 187, endPoint x: 568, endPoint y: 421, distance: 332.7
click at [568, 421] on tbody "[PERSON_NAME] Barossa Kia Enrolled Waitlist [PERSON_NAME] [PERSON_NAME] [PERSON…" at bounding box center [504, 365] width 444 height 377
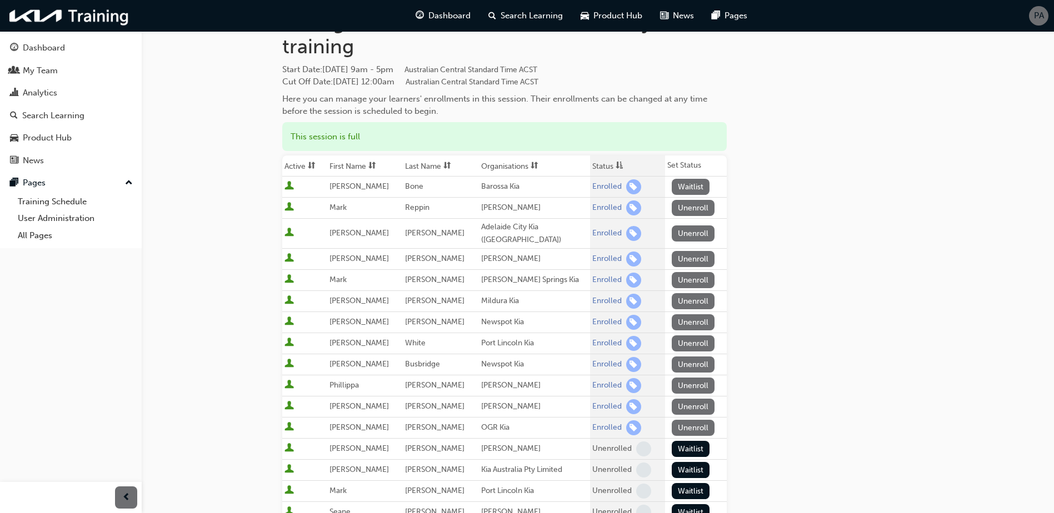
click at [249, 422] on div "Go to session detail page Manage enrollment for 2025 - Warranty training Start …" at bounding box center [527, 371] width 1054 height 854
